Goal: Information Seeking & Learning: Learn about a topic

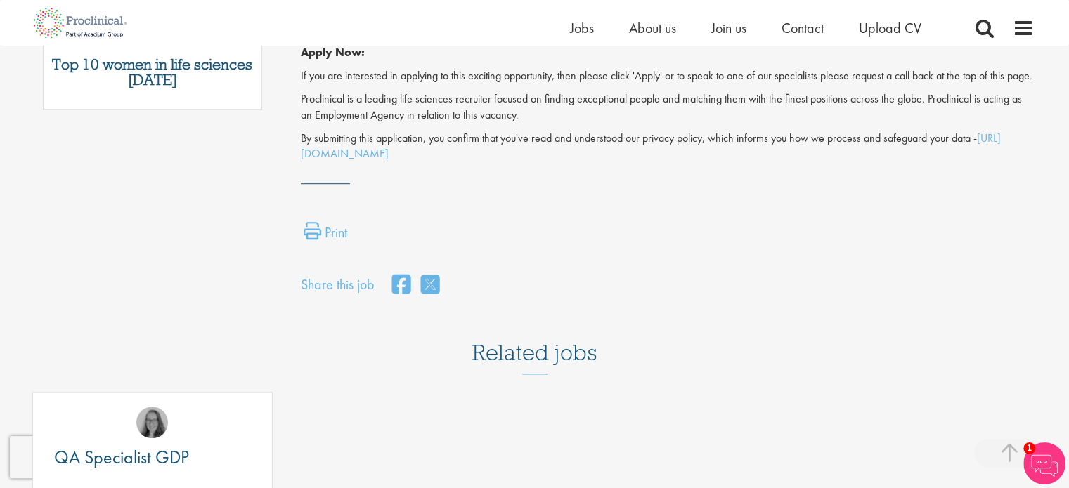
scroll to position [351, 0]
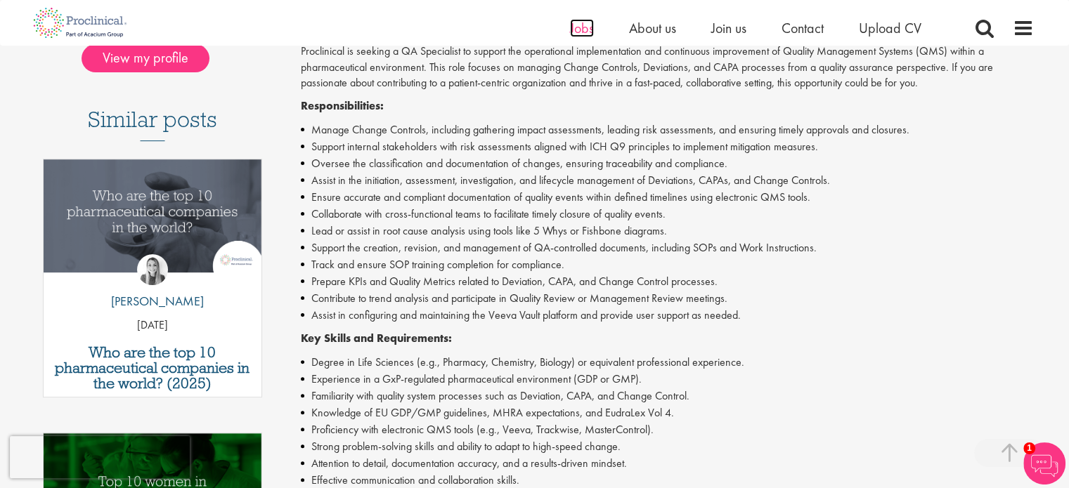
click at [587, 27] on span "Jobs" at bounding box center [582, 28] width 24 height 18
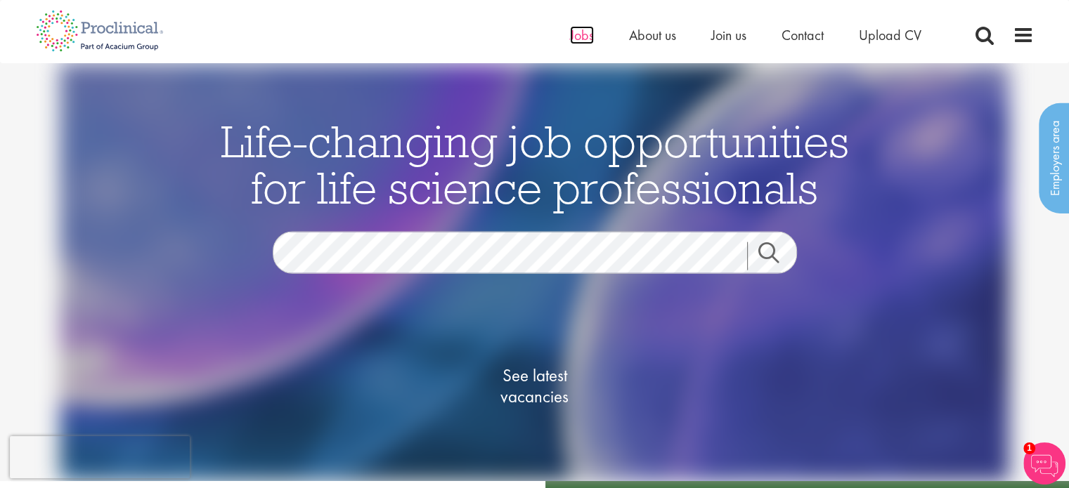
click at [572, 32] on span "Jobs" at bounding box center [582, 35] width 24 height 18
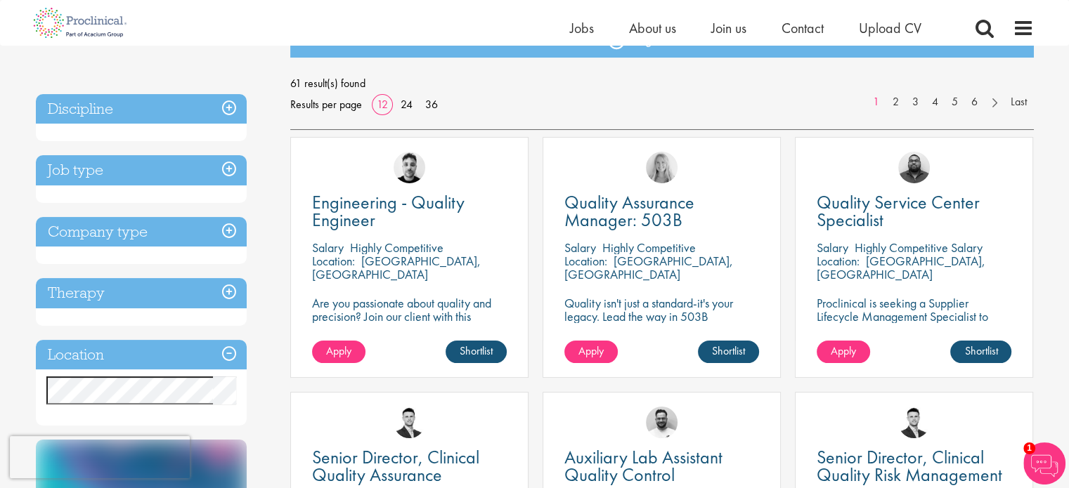
scroll to position [211, 0]
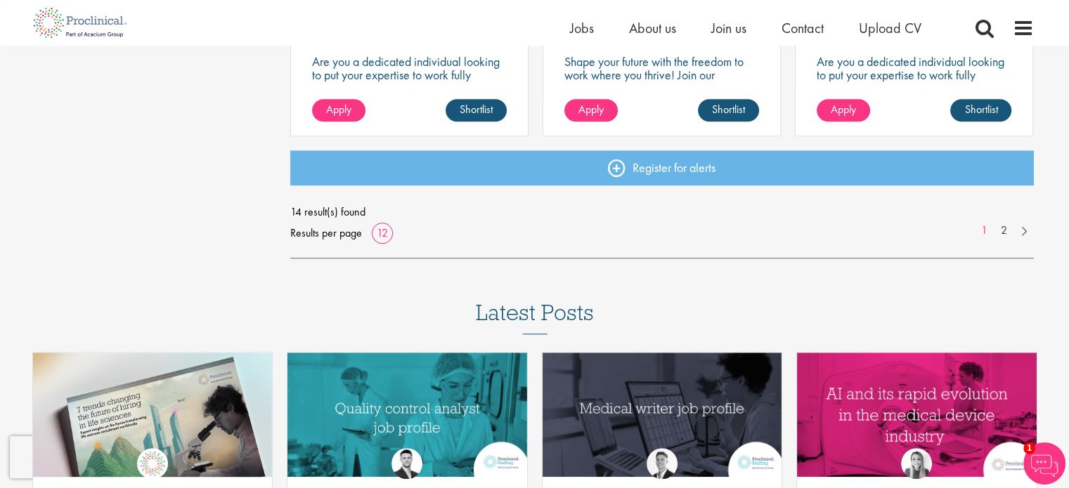
scroll to position [1194, 0]
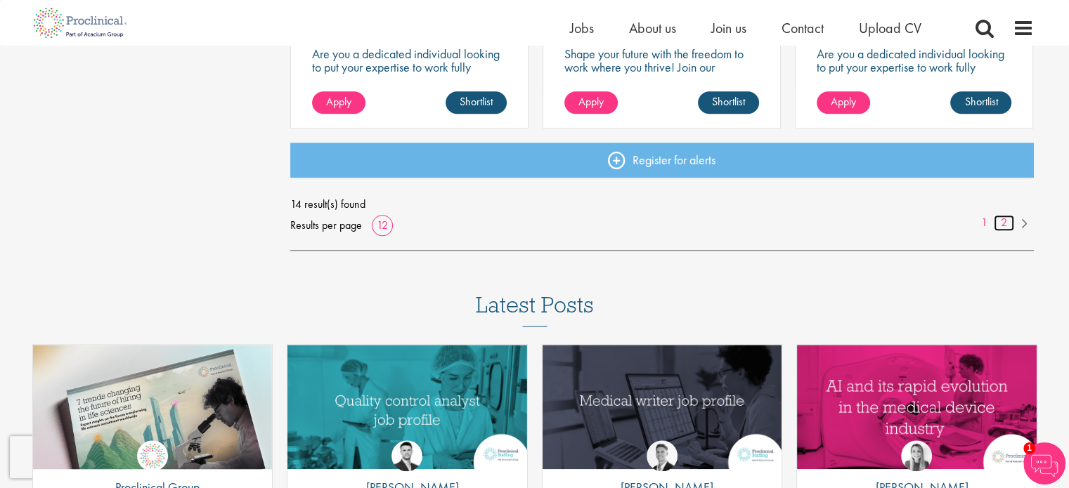
click at [1002, 230] on link "2" at bounding box center [1003, 223] width 20 height 16
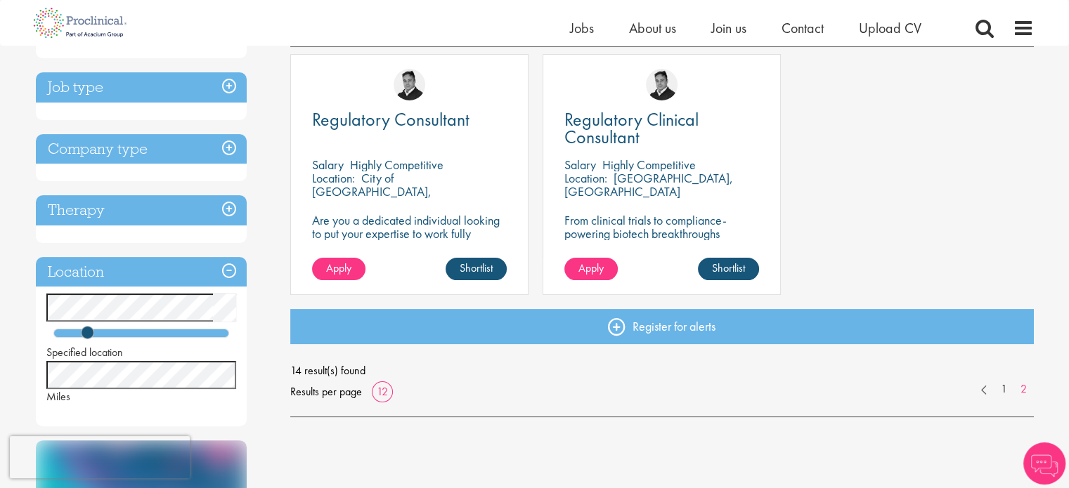
scroll to position [351, 0]
